Goal: Information Seeking & Learning: Learn about a topic

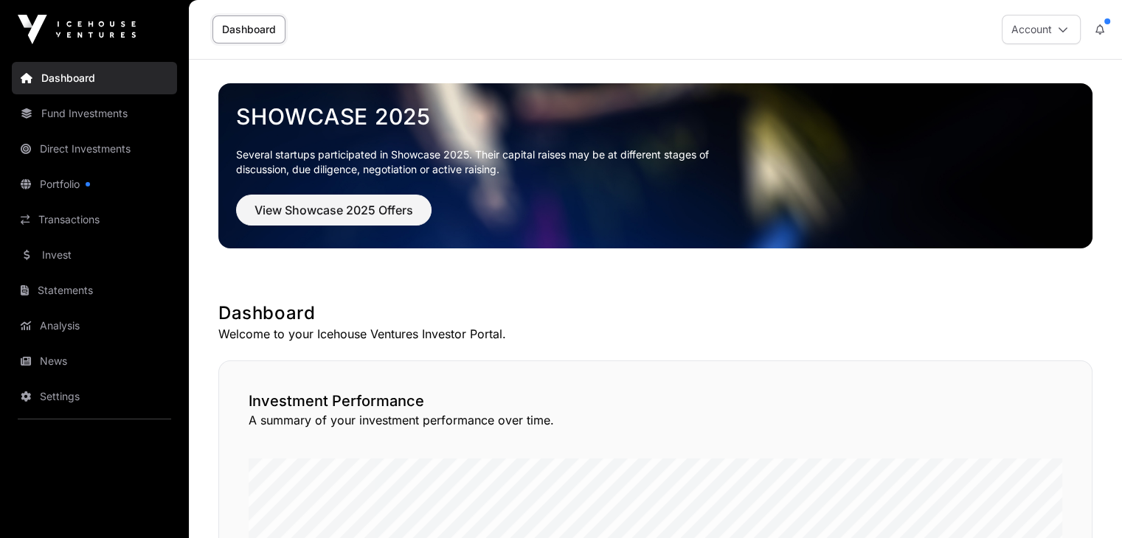
click at [77, 107] on link "Fund Investments" at bounding box center [94, 113] width 165 height 32
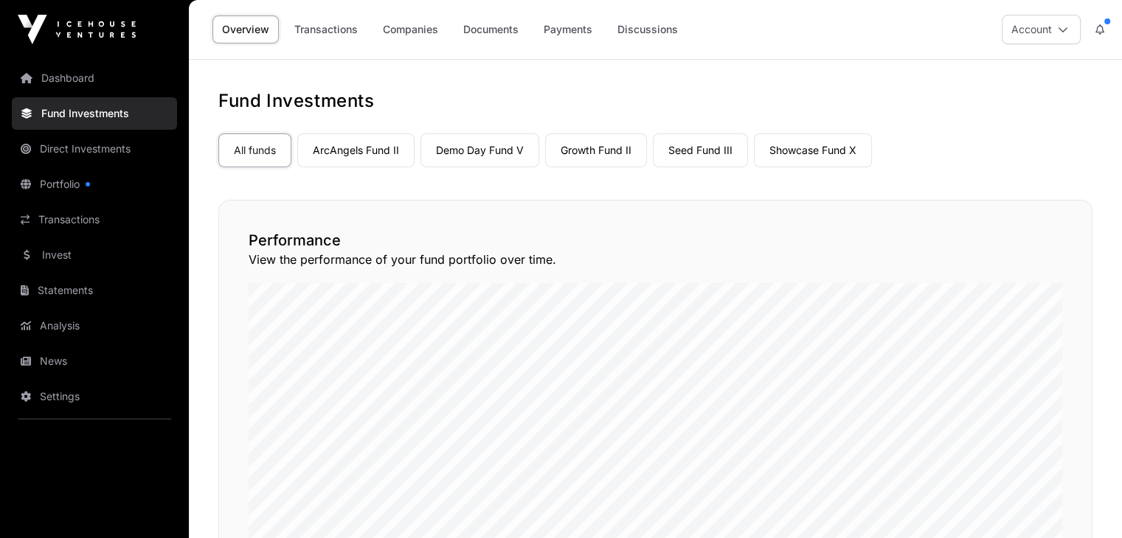
click at [336, 134] on link "ArcAngels Fund II" at bounding box center [355, 151] width 117 height 34
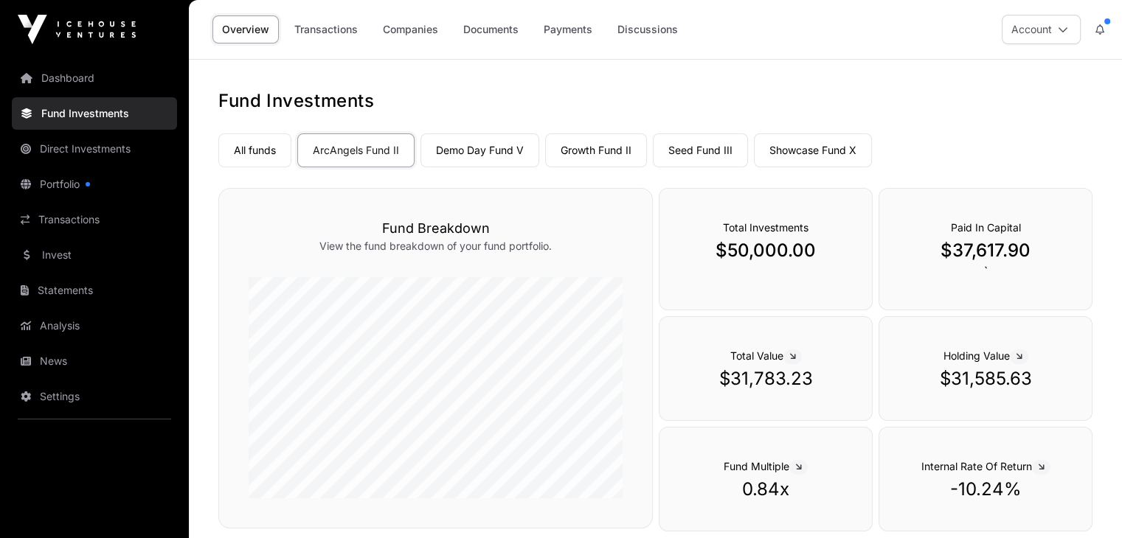
click at [451, 163] on link "Demo Day Fund V" at bounding box center [479, 151] width 119 height 34
click at [595, 147] on link "Growth Fund II" at bounding box center [596, 151] width 102 height 34
click at [699, 154] on link "Seed Fund III" at bounding box center [700, 151] width 95 height 34
click at [791, 151] on link "Showcase Fund X" at bounding box center [813, 151] width 118 height 34
click at [685, 151] on link "Seed Fund III" at bounding box center [700, 151] width 95 height 34
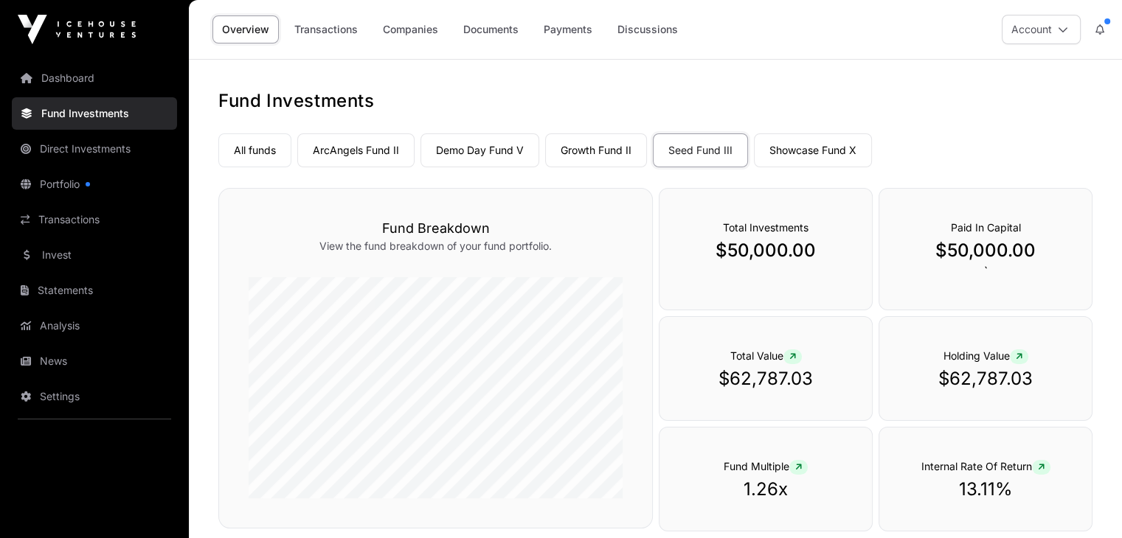
click at [598, 148] on link "Growth Fund II" at bounding box center [596, 151] width 102 height 34
click at [487, 148] on link "Demo Day Fund V" at bounding box center [479, 151] width 119 height 34
click at [384, 153] on link "ArcAngels Fund II" at bounding box center [355, 151] width 117 height 34
click at [270, 140] on link "All funds" at bounding box center [254, 151] width 73 height 34
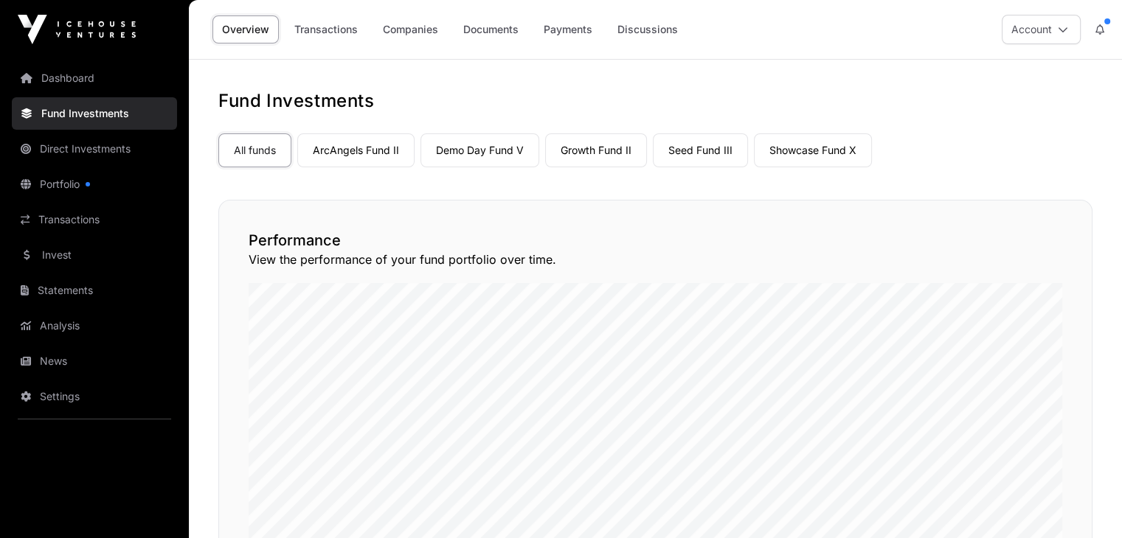
click at [373, 143] on link "ArcAngels Fund II" at bounding box center [355, 151] width 117 height 34
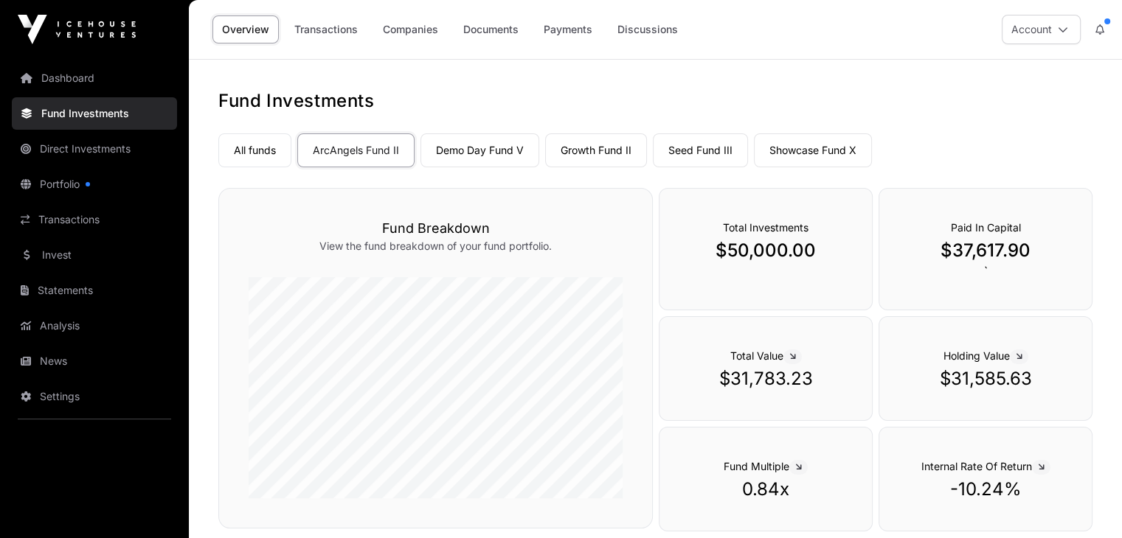
click at [473, 148] on link "Demo Day Fund V" at bounding box center [479, 151] width 119 height 34
click at [563, 149] on link "Growth Fund II" at bounding box center [596, 151] width 102 height 34
click at [688, 153] on link "Seed Fund III" at bounding box center [700, 151] width 95 height 34
click at [788, 150] on link "Showcase Fund X" at bounding box center [813, 151] width 118 height 34
click at [123, 145] on link "Direct Investments" at bounding box center [94, 149] width 165 height 32
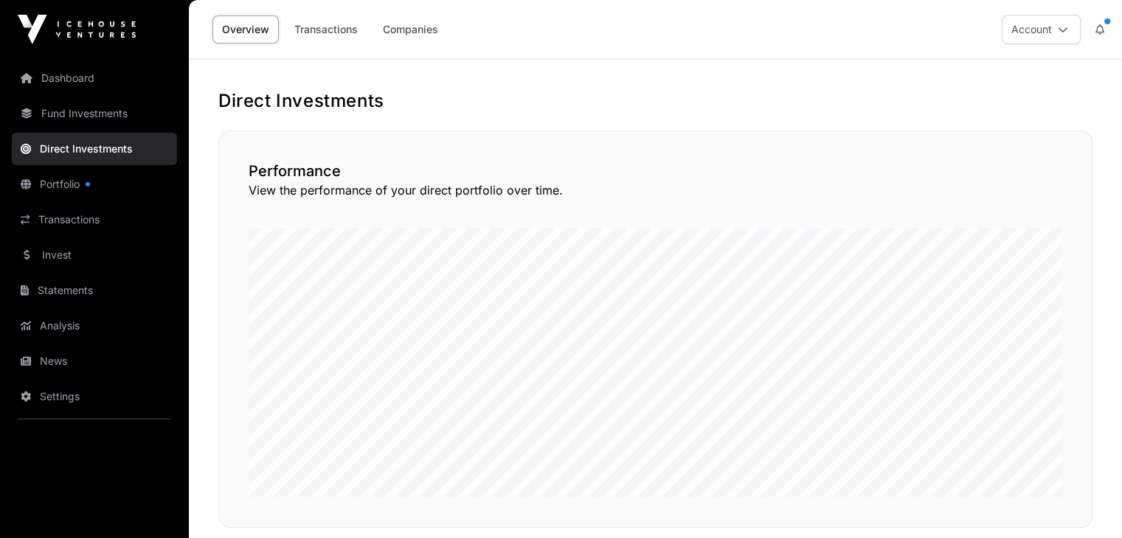
click at [393, 32] on link "Companies" at bounding box center [410, 29] width 75 height 28
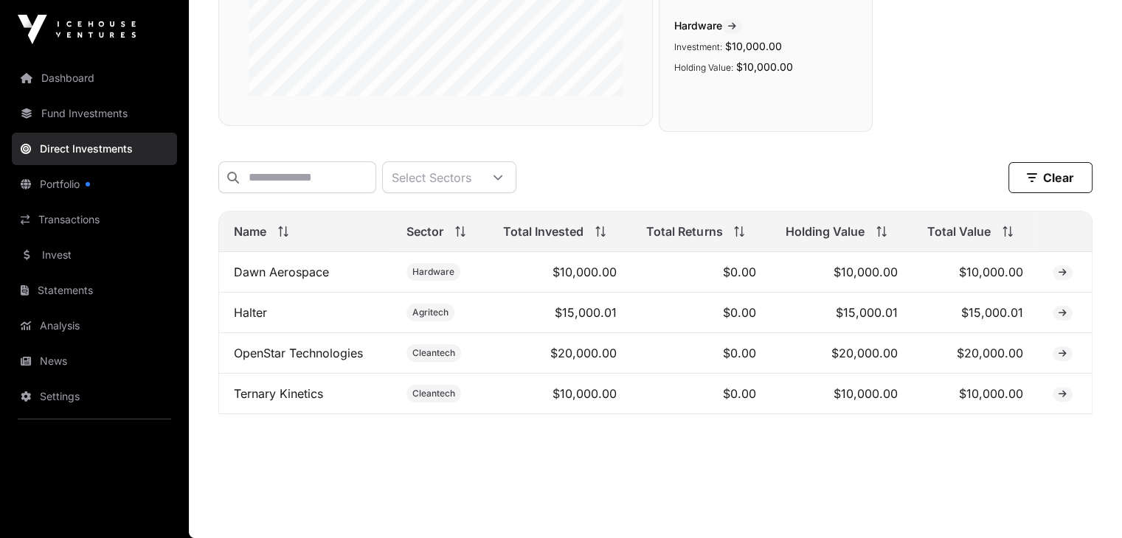
scroll to position [354, 0]
click at [324, 347] on link "OpenStar Technologies" at bounding box center [298, 353] width 129 height 15
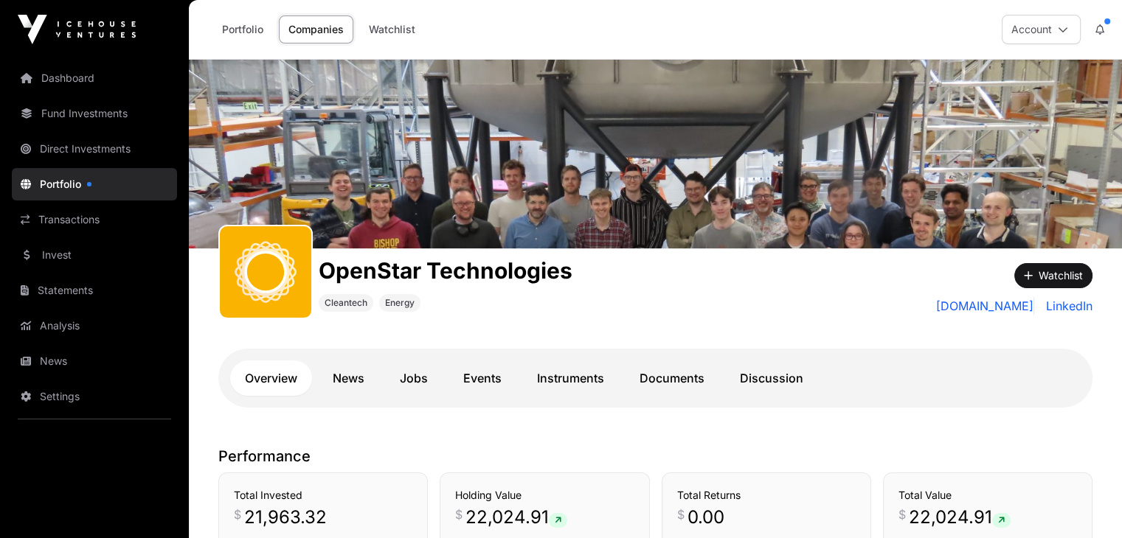
click at [342, 389] on link "News" at bounding box center [348, 378] width 61 height 35
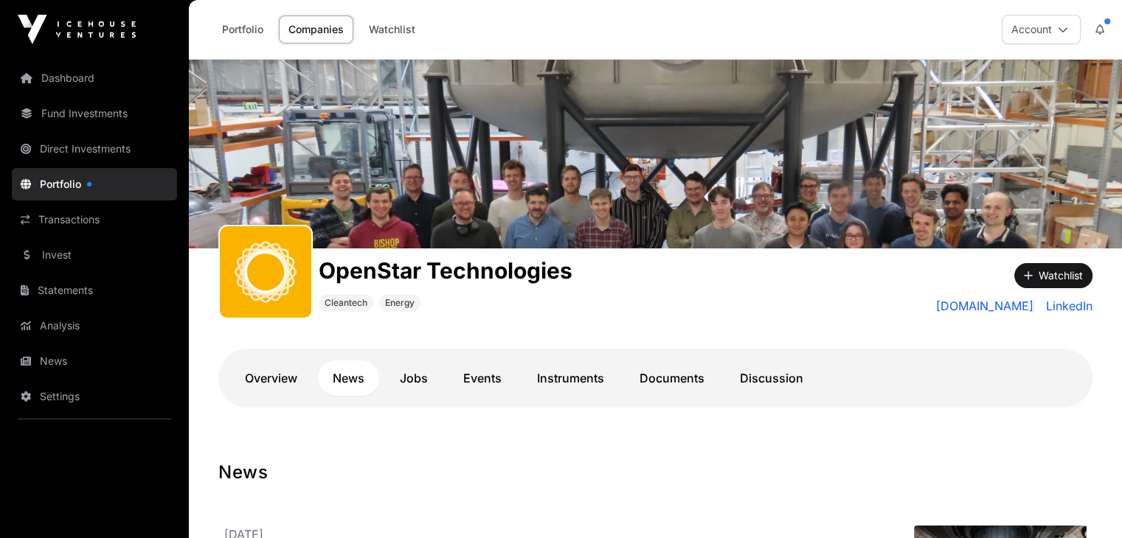
click at [571, 382] on link "Instruments" at bounding box center [570, 378] width 97 height 35
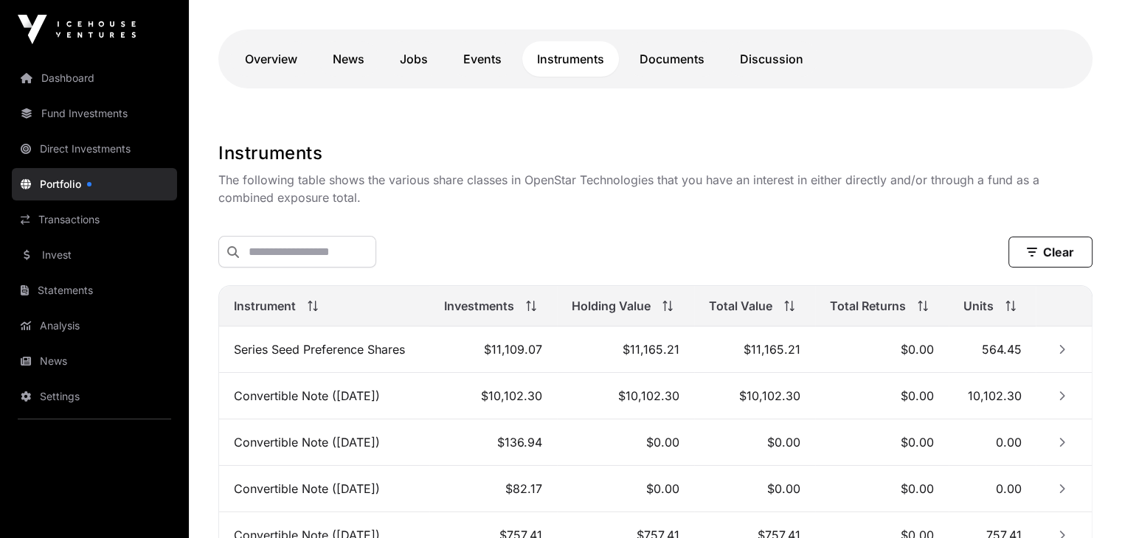
scroll to position [221, 0]
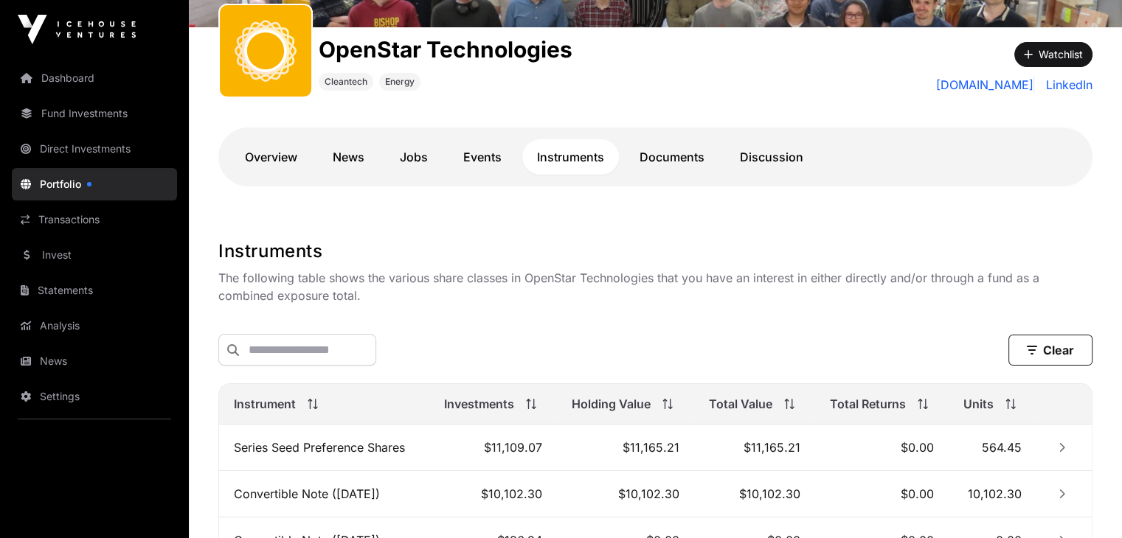
click at [703, 163] on link "Documents" at bounding box center [672, 156] width 94 height 35
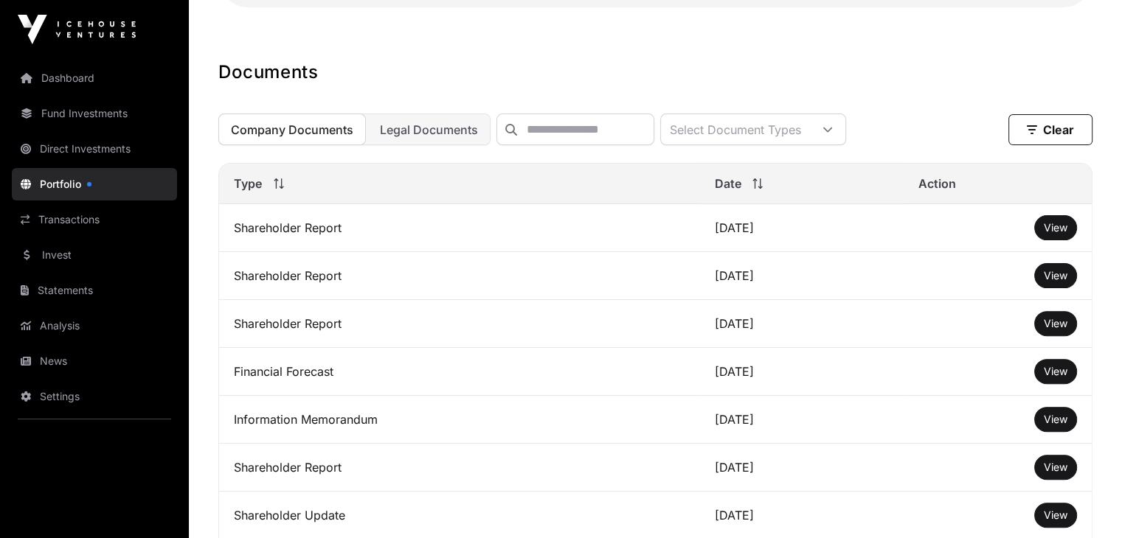
scroll to position [443, 0]
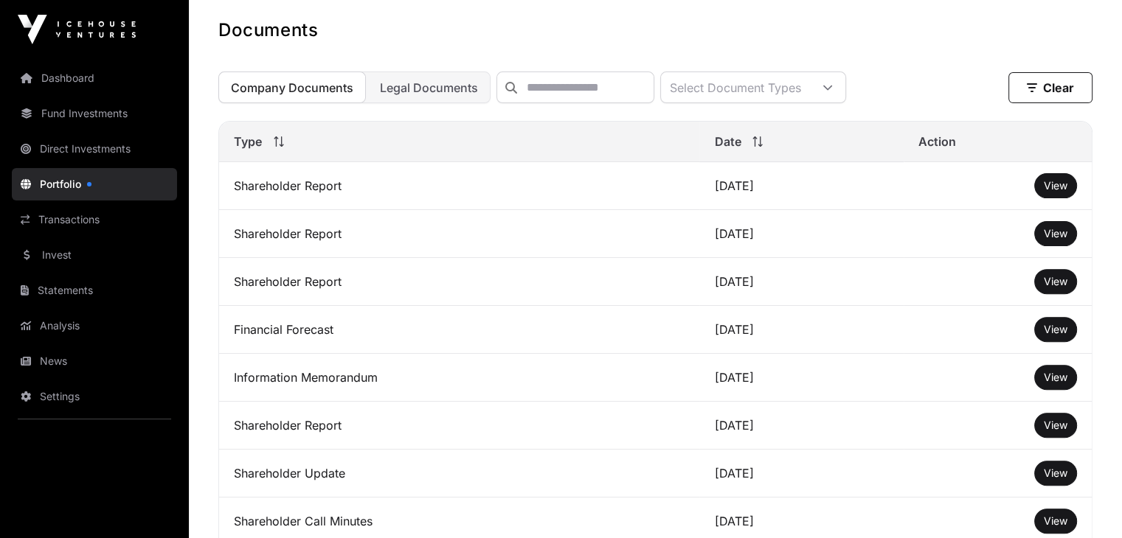
click at [1044, 192] on span "View" at bounding box center [1056, 185] width 24 height 13
